Goal: Communication & Community: Connect with others

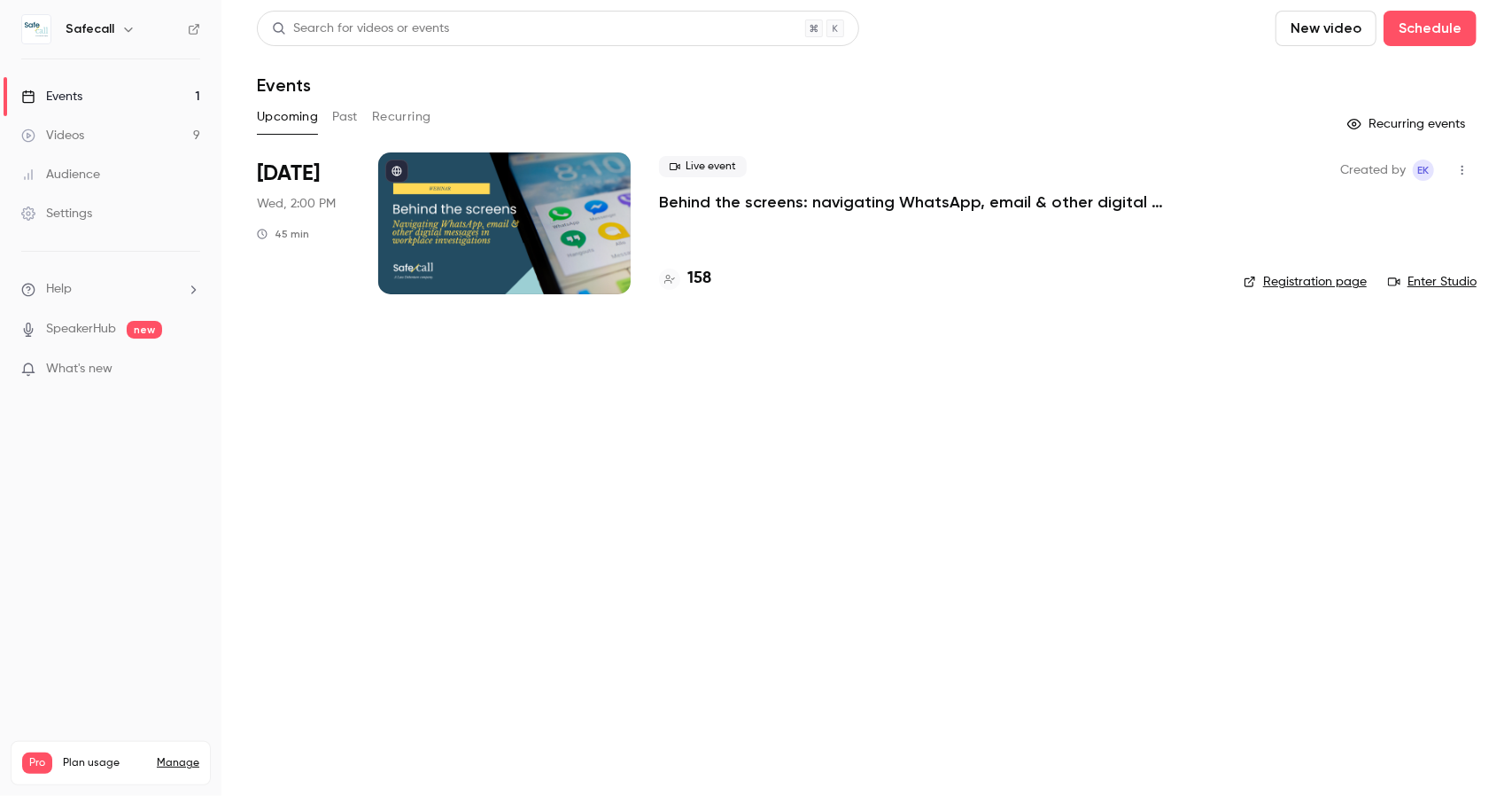
click at [1282, 286] on link "Registration page" at bounding box center [1306, 282] width 124 height 18
click at [1467, 287] on link "Enter Studio" at bounding box center [1433, 282] width 88 height 18
click at [726, 197] on p "Behind the screens: navigating WhatsApp, email & other digital messages in work…" at bounding box center [925, 202] width 532 height 22
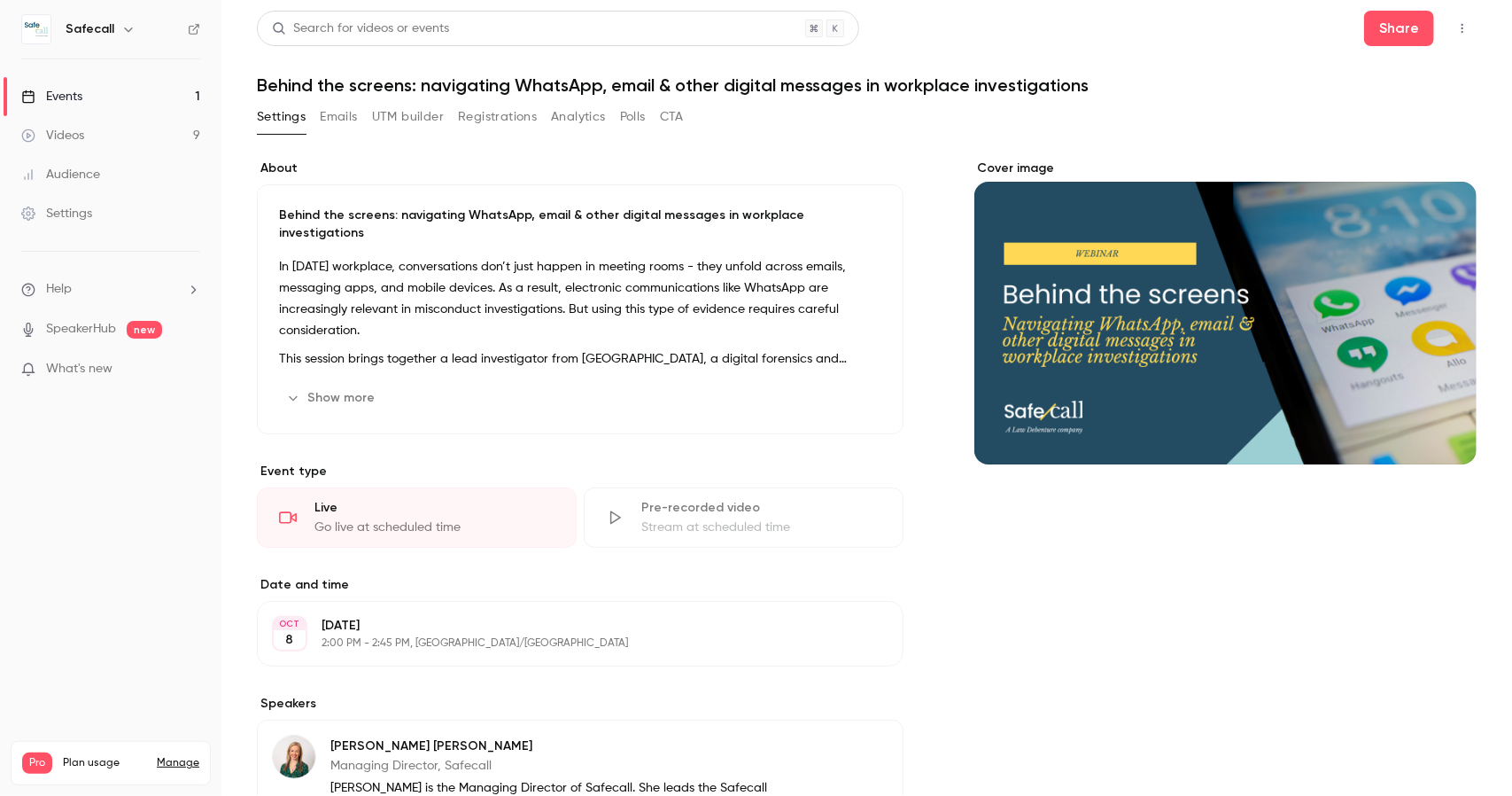
click at [1455, 31] on icon "button" at bounding box center [1462, 28] width 14 height 13
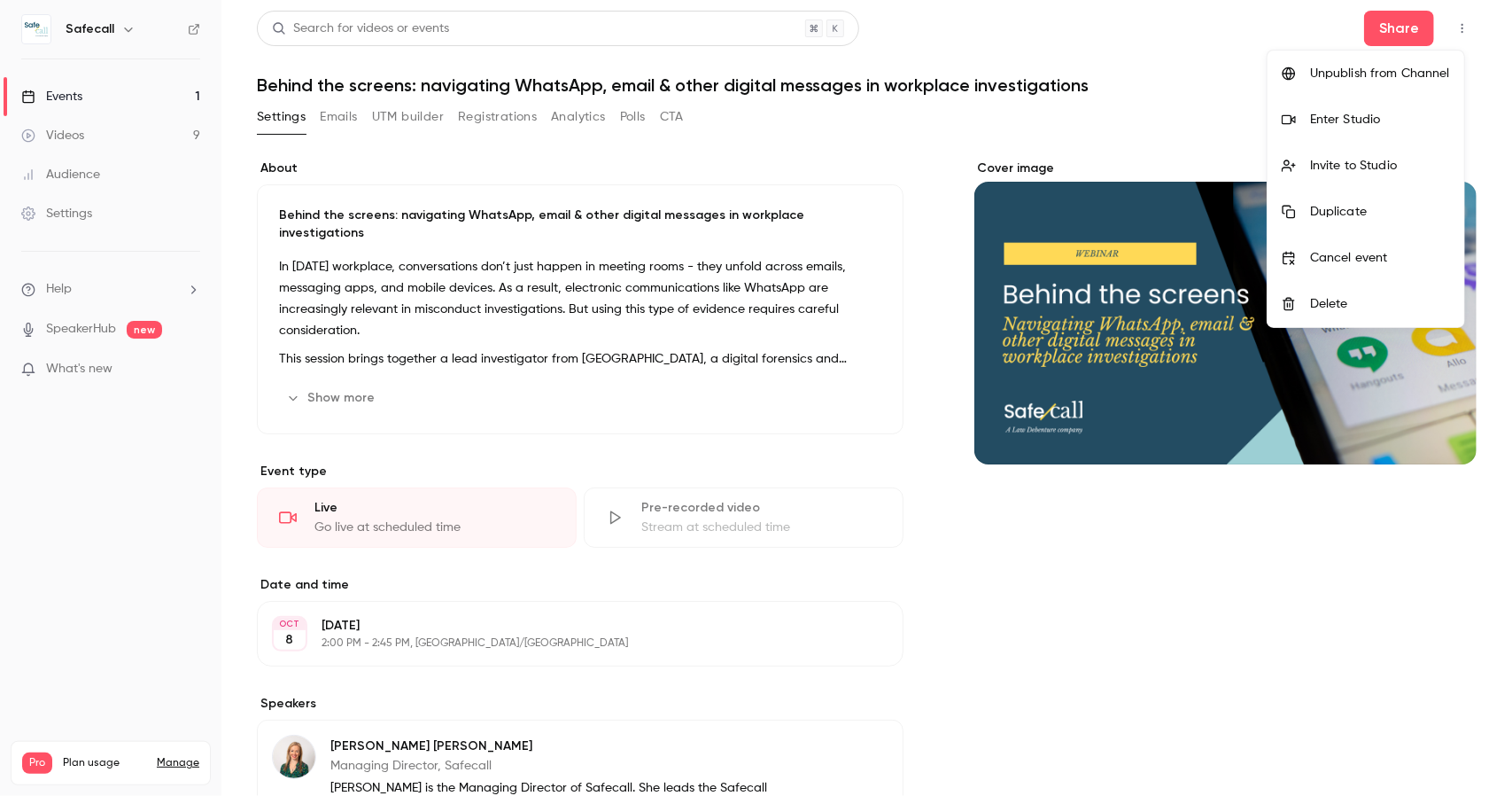
click at [1368, 109] on li "Enter Studio" at bounding box center [1366, 119] width 196 height 46
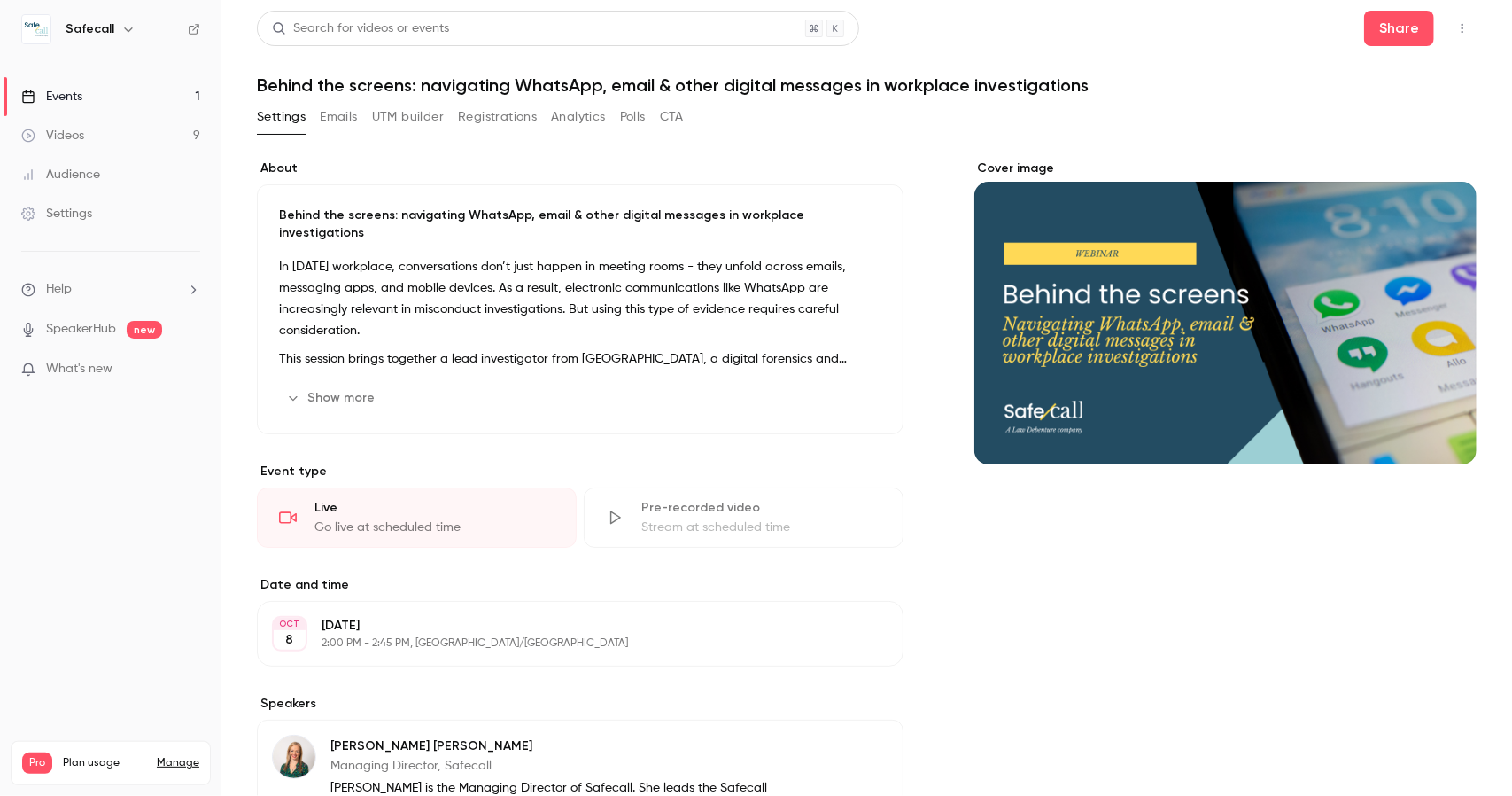
click at [1456, 30] on button "button" at bounding box center [1462, 27] width 28 height 28
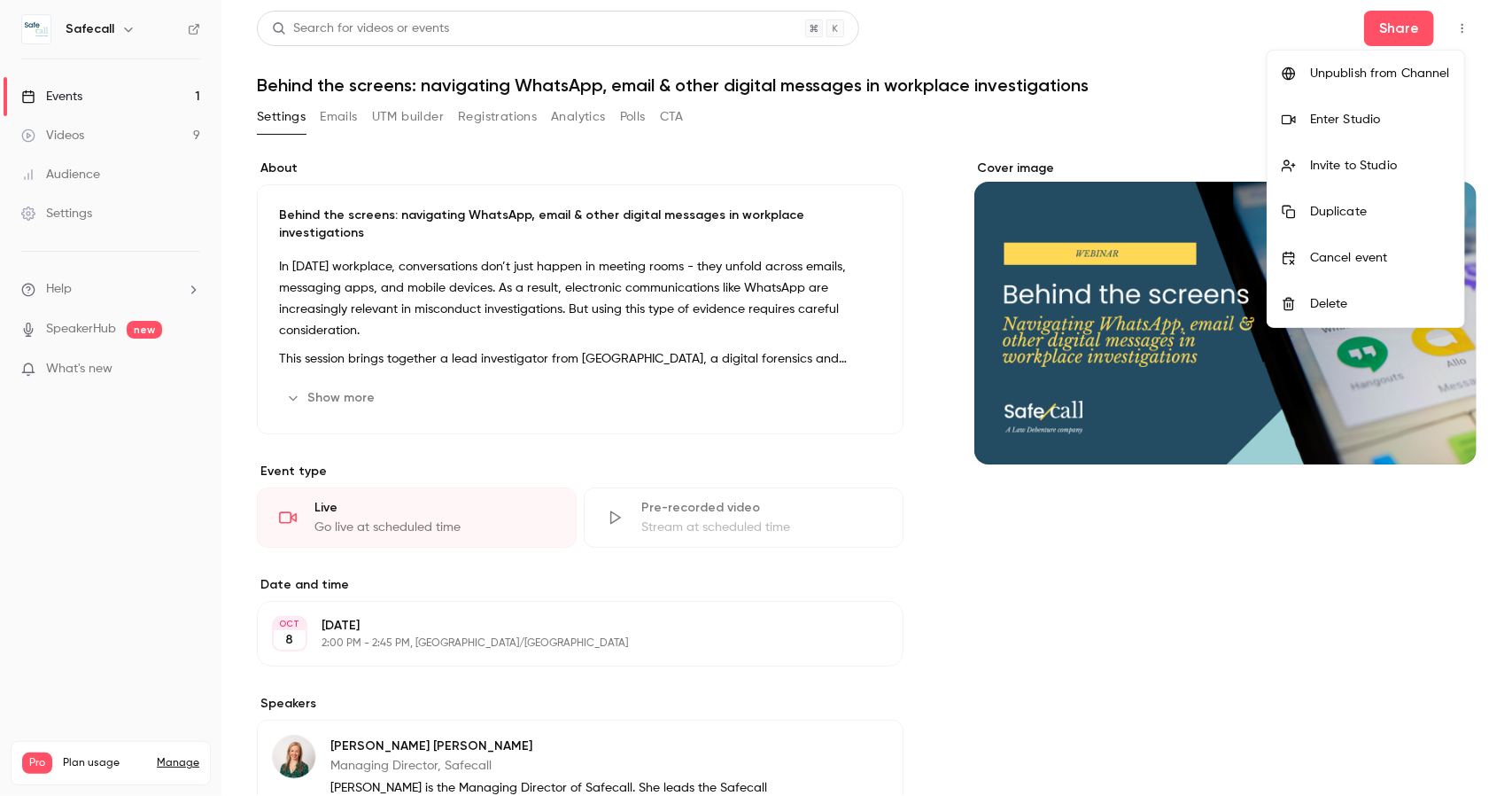
click at [1375, 162] on div "Invite to Studio" at bounding box center [1380, 166] width 140 height 18
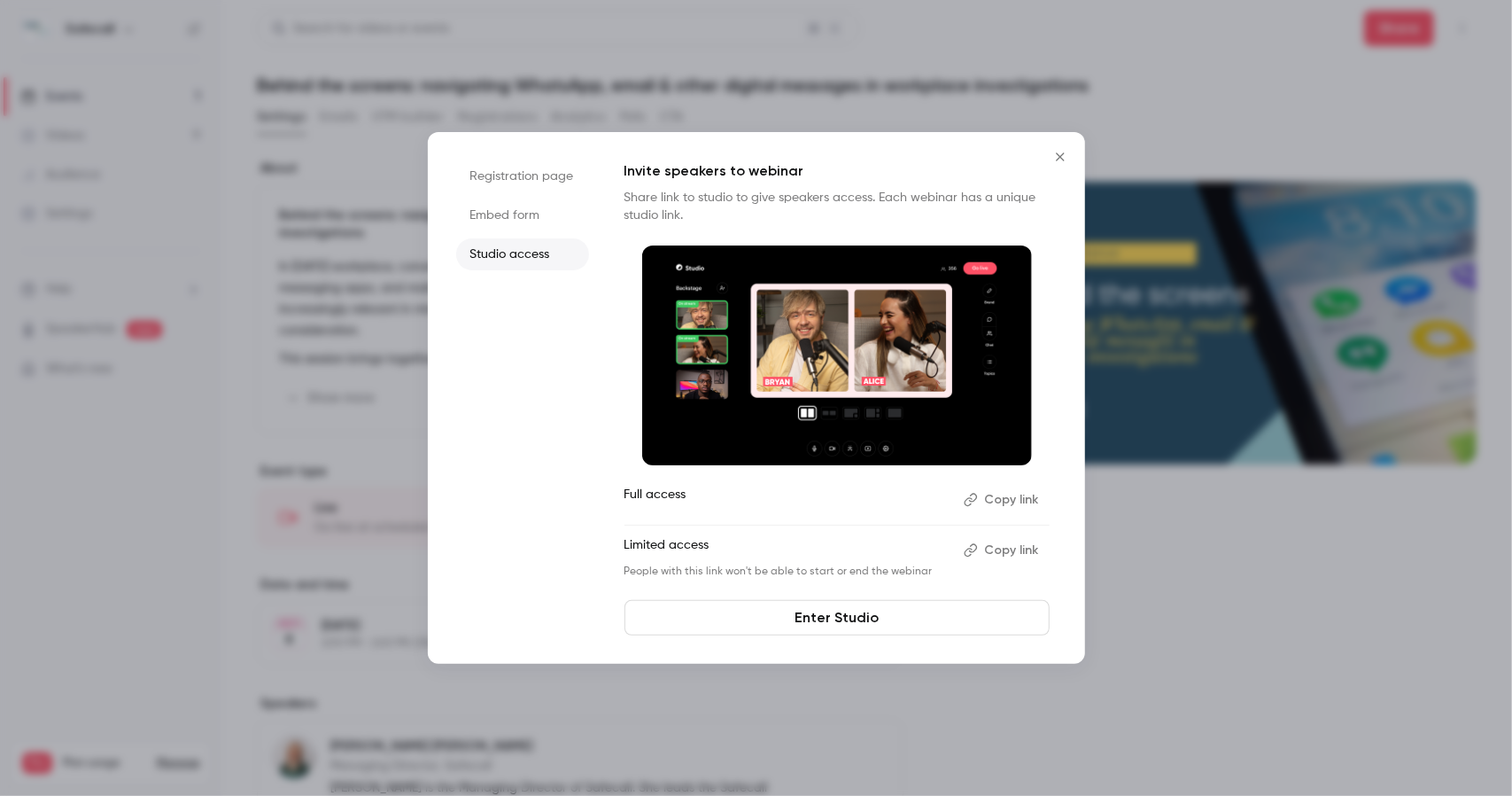
click at [1009, 554] on button "Copy link" at bounding box center [1003, 550] width 93 height 28
click at [1063, 158] on icon "Close" at bounding box center [1061, 157] width 22 height 14
